Goal: Task Accomplishment & Management: Manage account settings

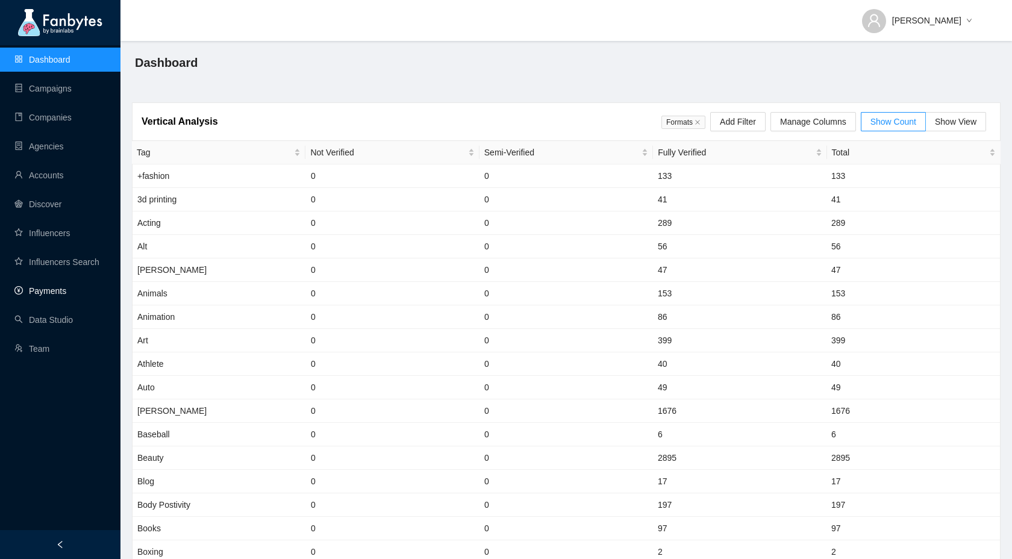
click at [55, 293] on link "Payments" at bounding box center [40, 291] width 52 height 10
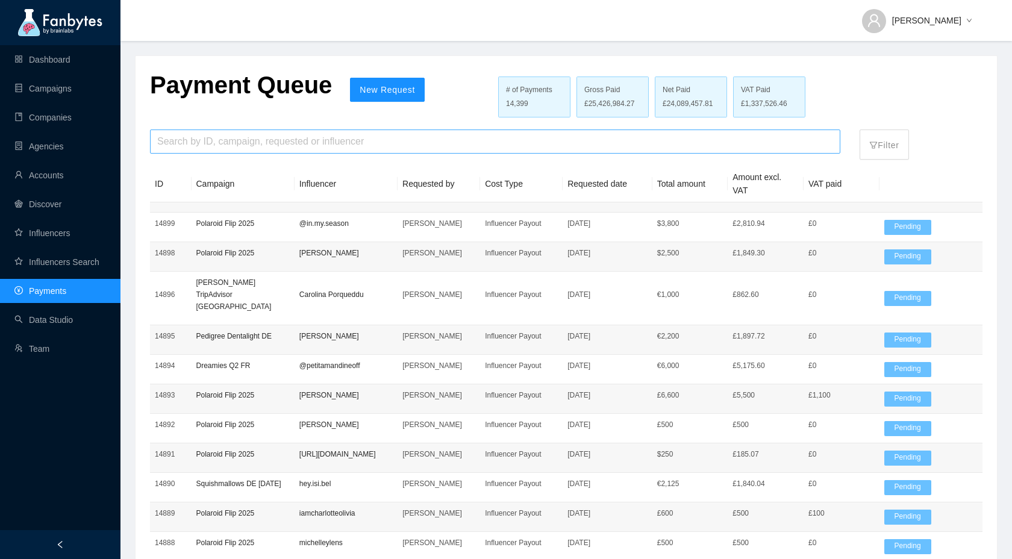
click at [253, 146] on input "search" at bounding box center [495, 141] width 676 height 23
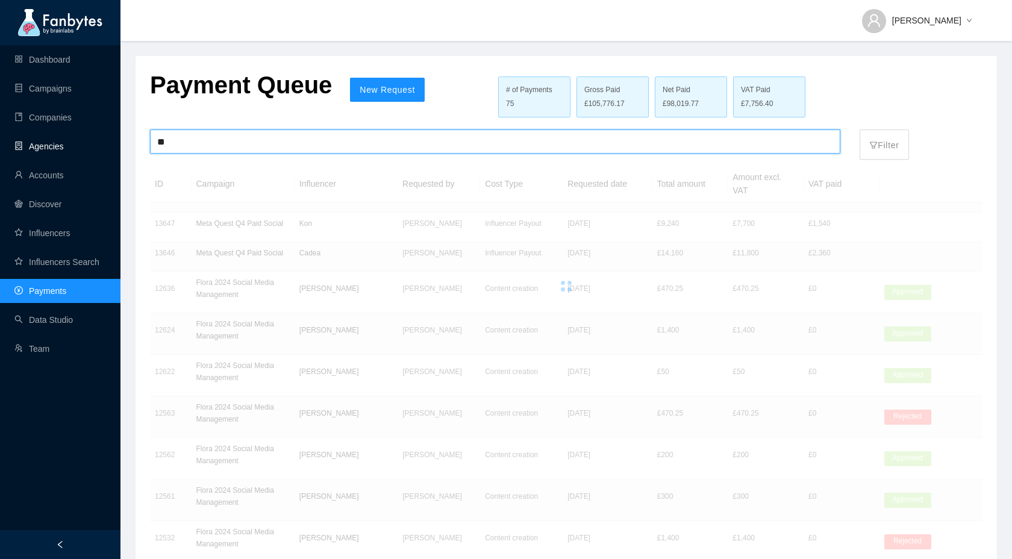
type input "*"
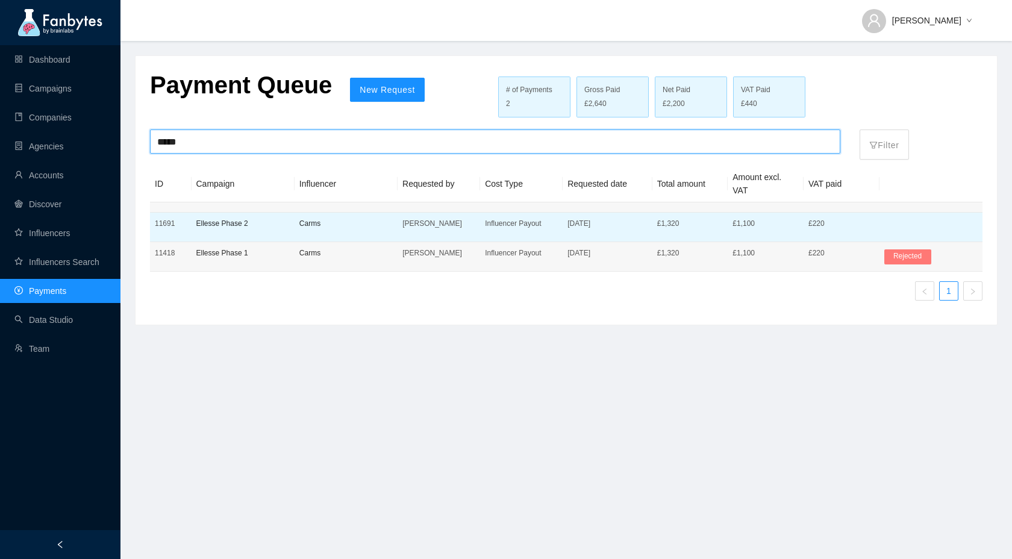
type input "*****"
click at [291, 227] on td "Ellesse Phase 2" at bounding box center [243, 228] width 103 height 30
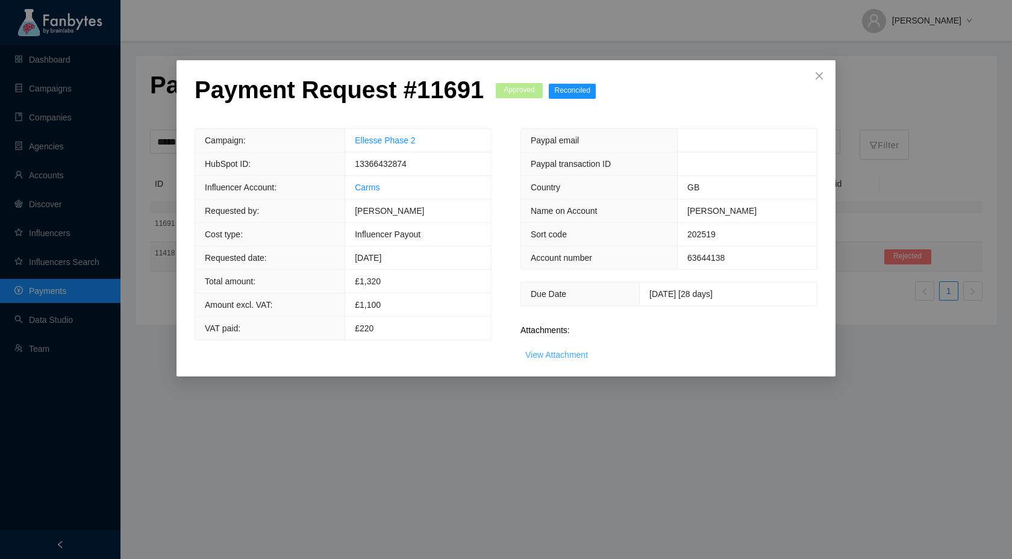
click at [560, 359] on link "View Attachment" at bounding box center [556, 355] width 63 height 10
click at [817, 80] on icon "close" at bounding box center [820, 76] width 10 height 10
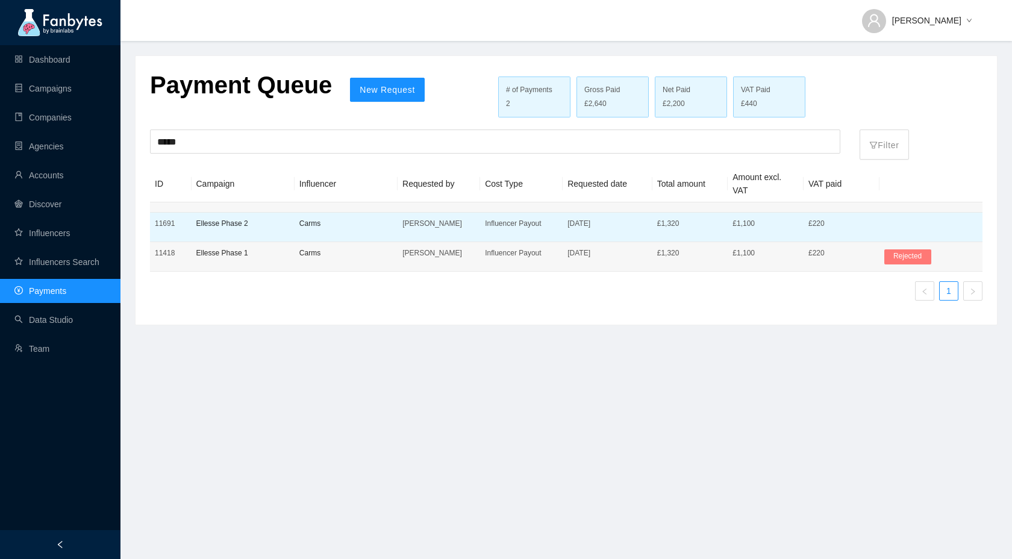
click at [515, 226] on p "Influencer Payout" at bounding box center [521, 224] width 73 height 12
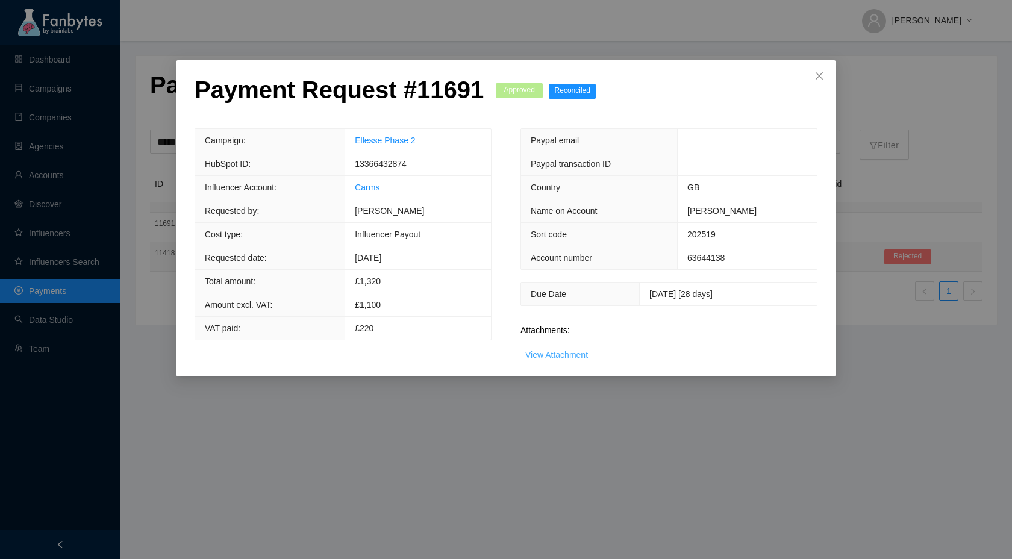
click at [540, 356] on link "View Attachment" at bounding box center [556, 355] width 63 height 10
click at [542, 355] on link "View Attachment" at bounding box center [556, 355] width 63 height 10
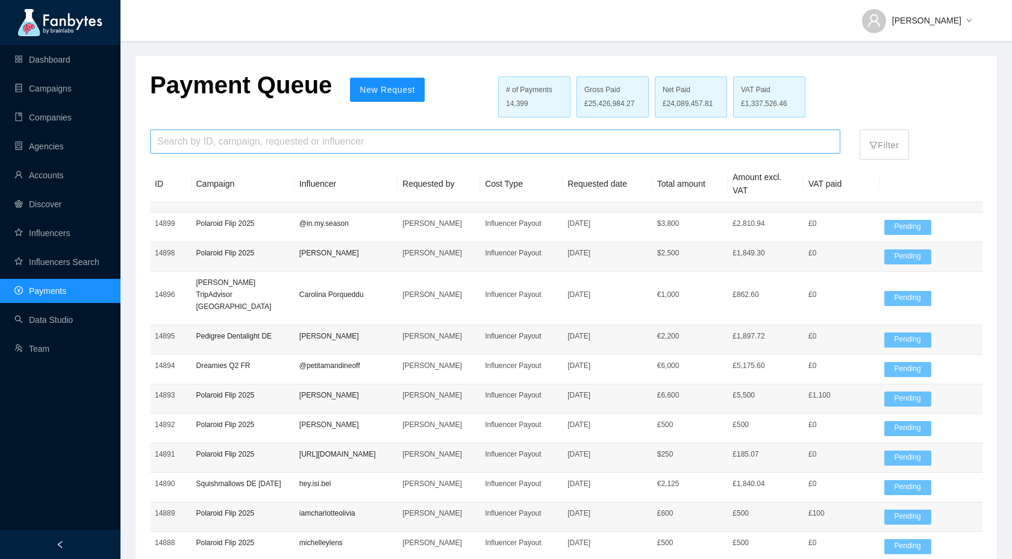
click at [361, 145] on input "search" at bounding box center [495, 141] width 676 height 23
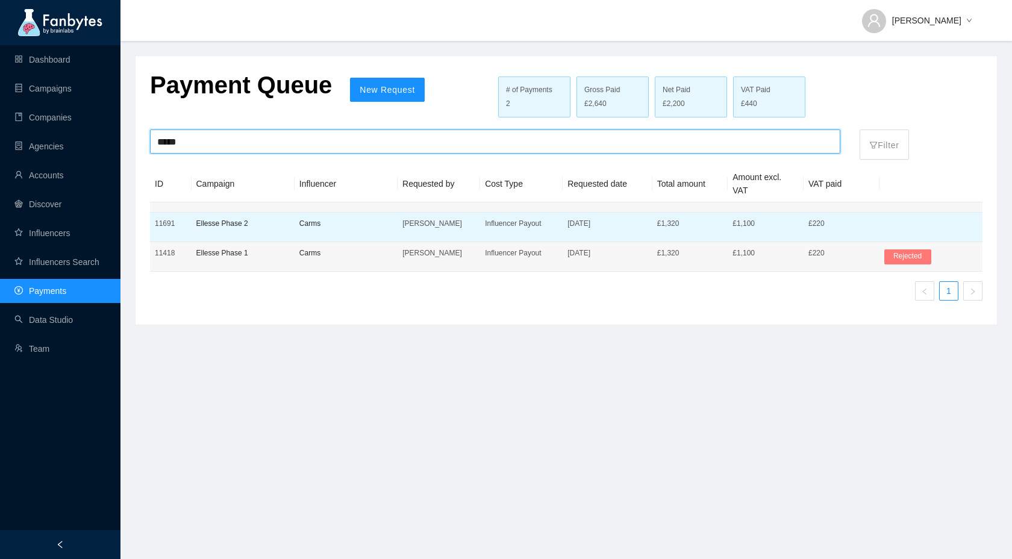
type input "*****"
click at [358, 228] on p "Carms" at bounding box center [345, 224] width 93 height 12
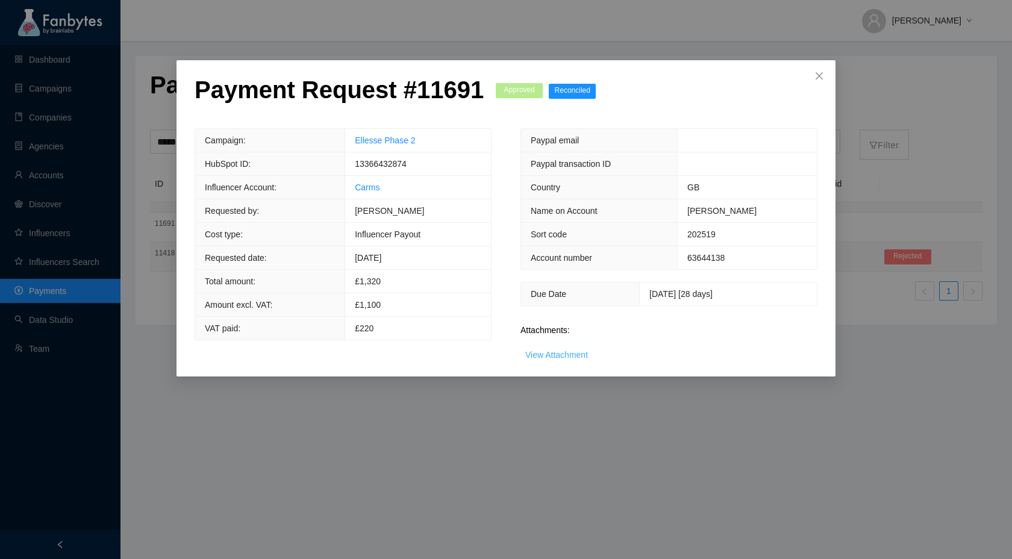
click at [547, 356] on link "View Attachment" at bounding box center [556, 355] width 63 height 10
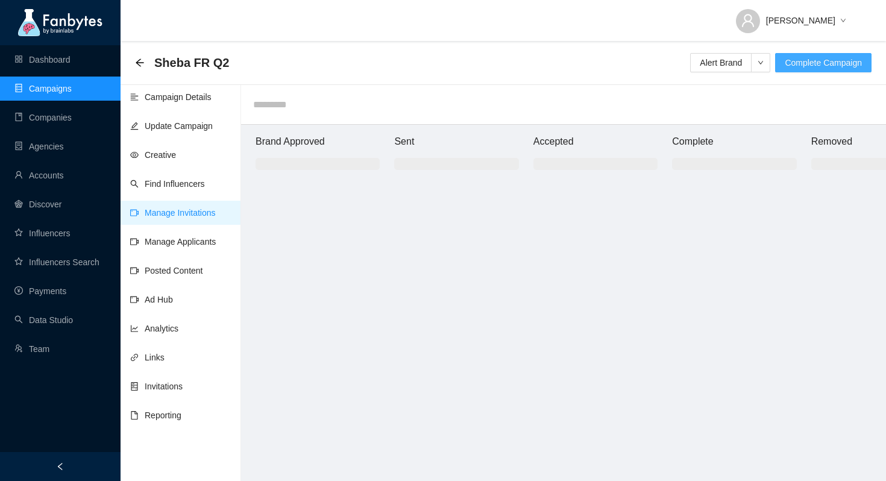
click at [802, 70] on button "Complete Campaign" at bounding box center [823, 62] width 96 height 19
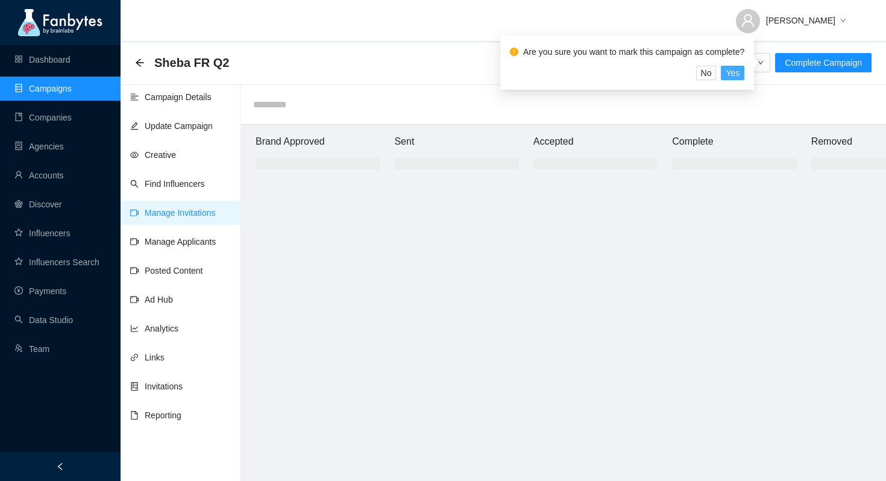
click at [739, 71] on span "Yes" at bounding box center [732, 72] width 14 height 13
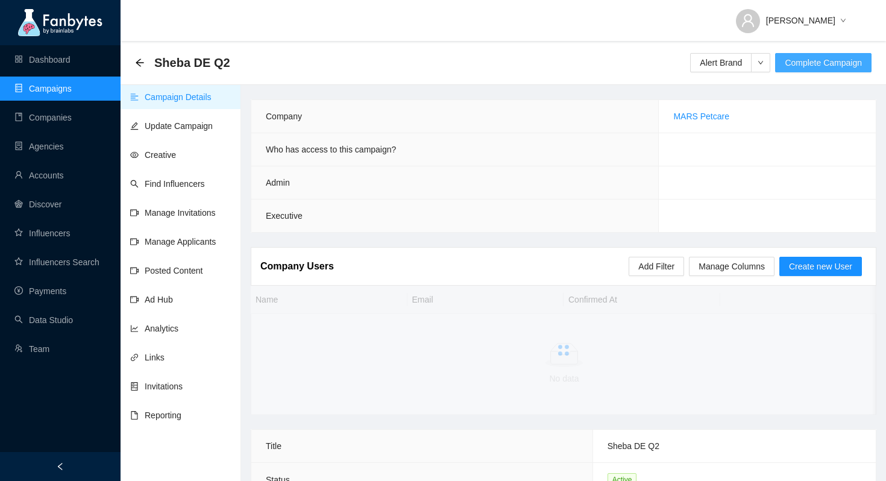
click at [818, 70] on button "Complete Campaign" at bounding box center [823, 62] width 96 height 19
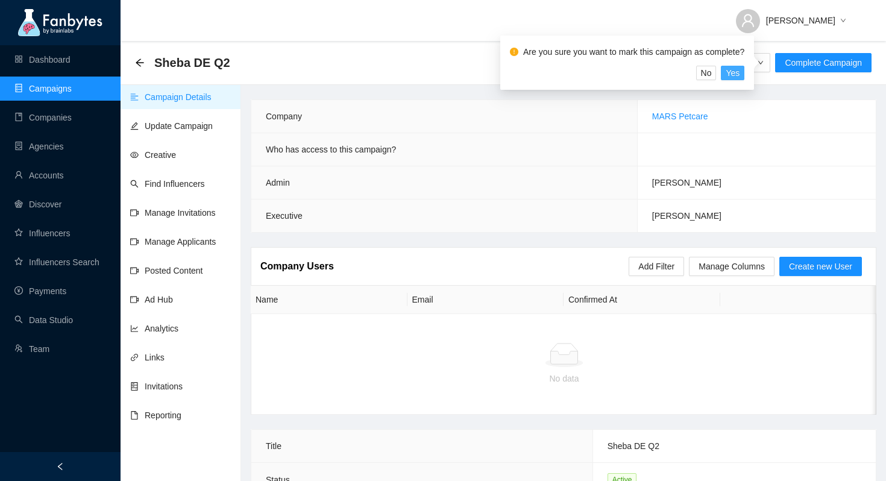
click at [744, 76] on button "Yes" at bounding box center [732, 73] width 23 height 14
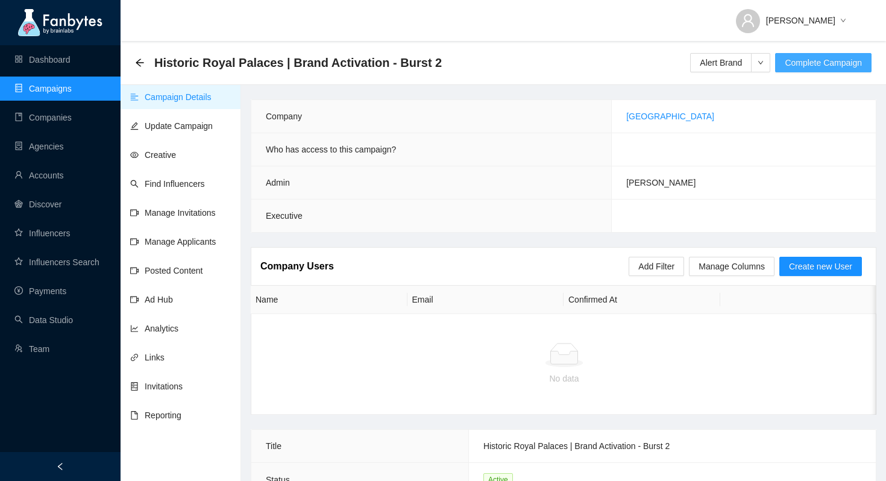
click at [813, 63] on span "Complete Campaign" at bounding box center [822, 62] width 77 height 13
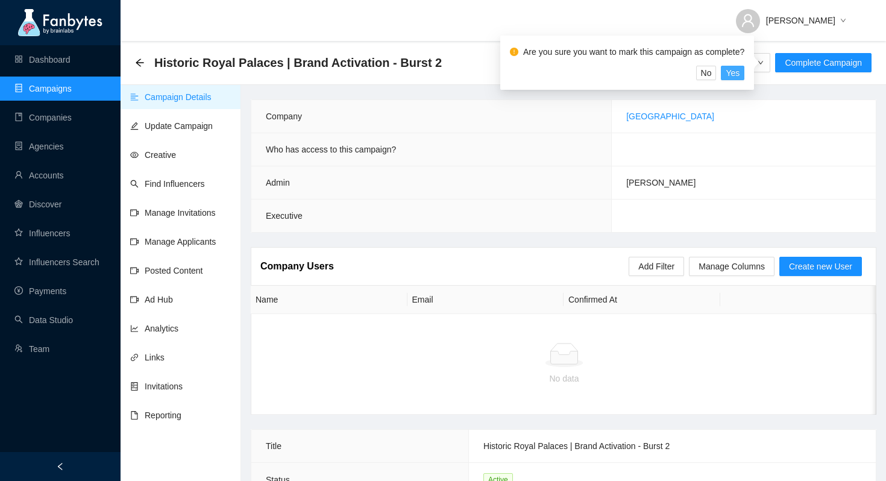
click at [737, 71] on span "Yes" at bounding box center [732, 72] width 14 height 13
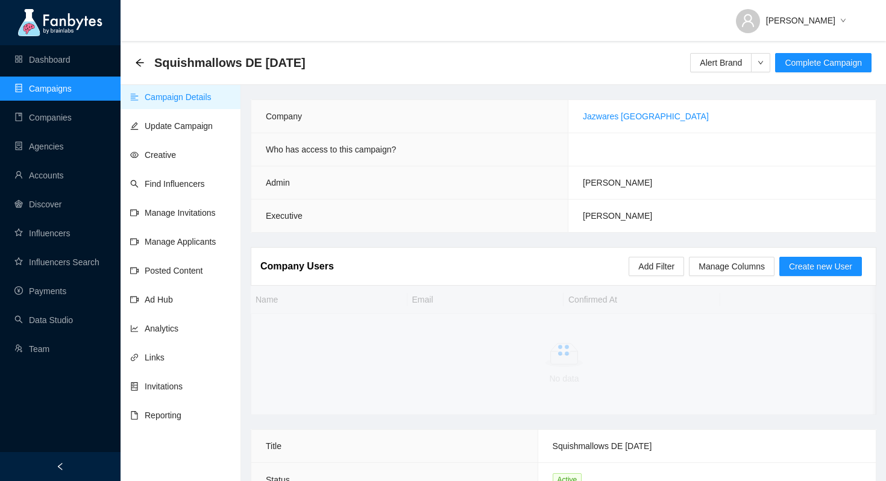
drag, startPoint x: 329, startPoint y: 58, endPoint x: 157, endPoint y: 58, distance: 172.3
click at [157, 58] on div "Squishmallows DE [DATE] Alert Brand Complete Campaign" at bounding box center [503, 63] width 736 height 24
copy span "Squishmallows DE [DATE]"
click at [800, 66] on span "Complete Campaign" at bounding box center [822, 62] width 77 height 13
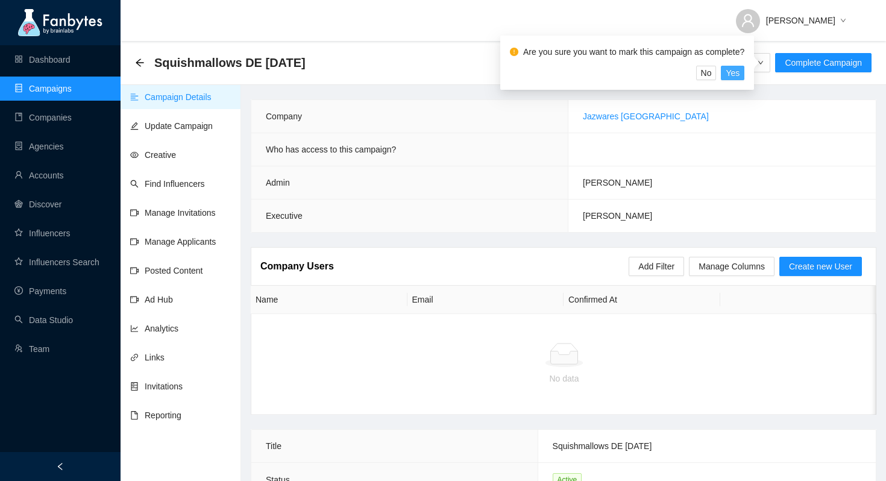
click at [739, 71] on span "Yes" at bounding box center [732, 72] width 14 height 13
